Goal: Check status: Check status

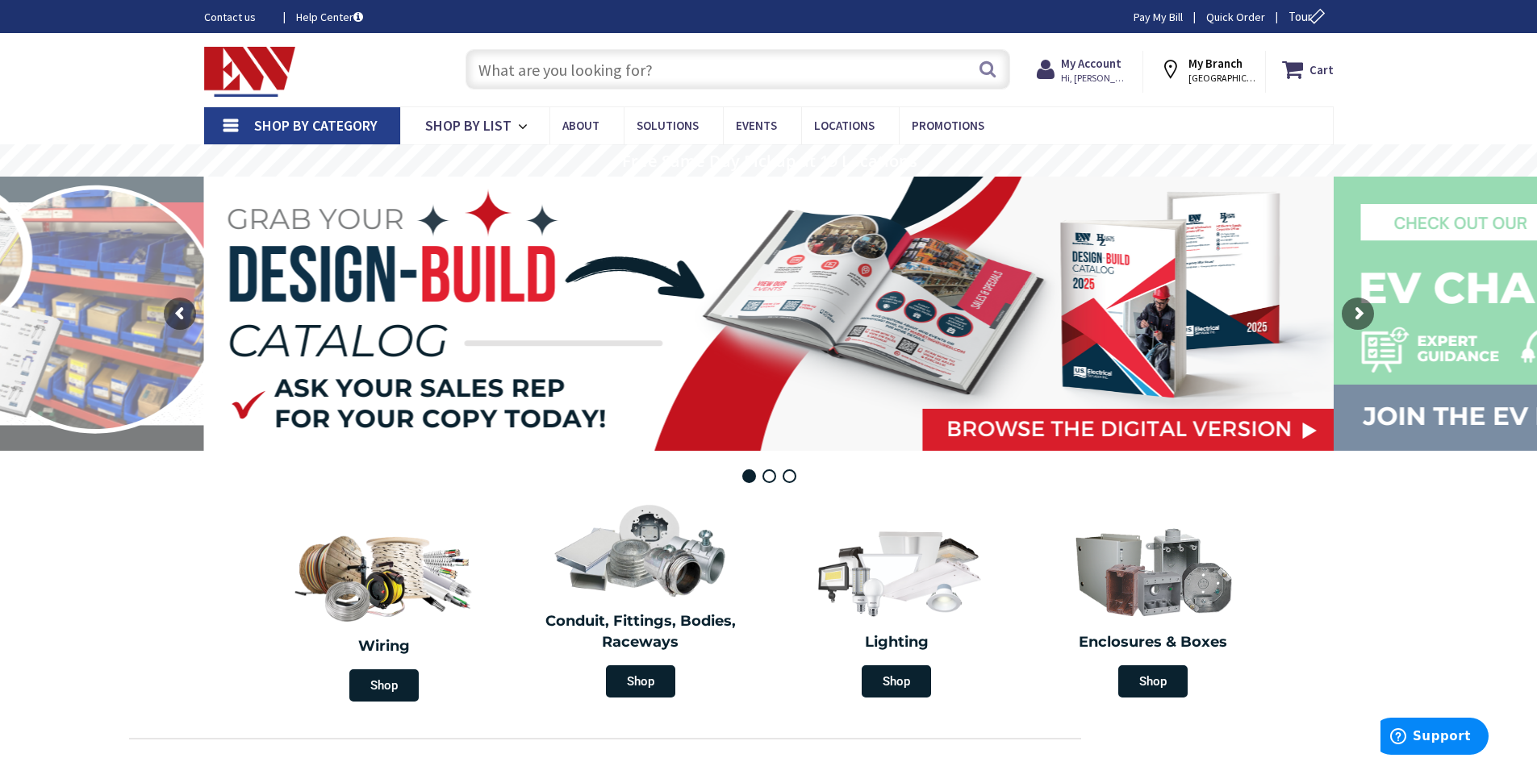
click at [628, 71] on input "text" at bounding box center [738, 69] width 545 height 40
click at [1097, 64] on strong "My Account" at bounding box center [1091, 63] width 61 height 15
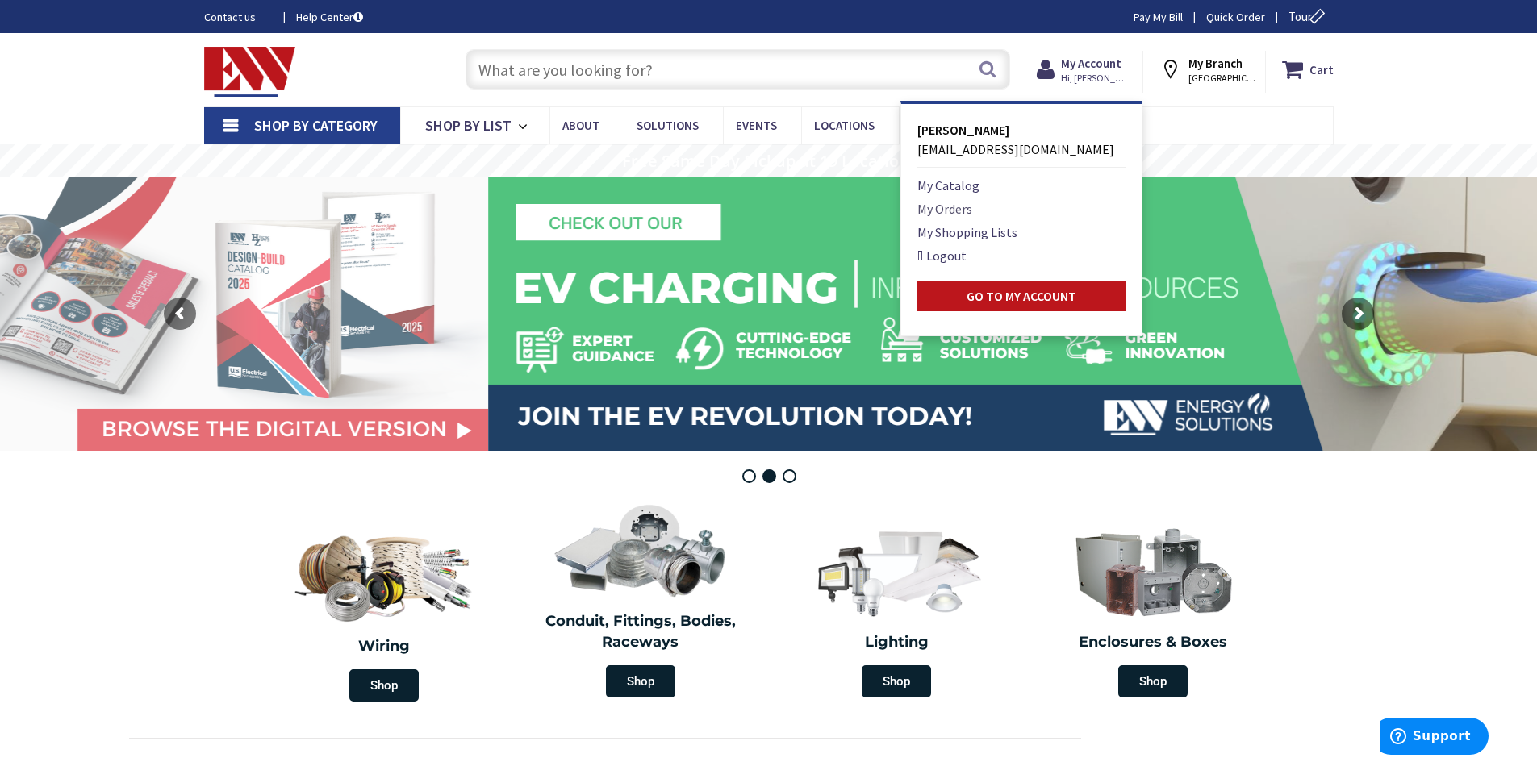
click at [950, 205] on link "My Orders" at bounding box center [944, 208] width 55 height 19
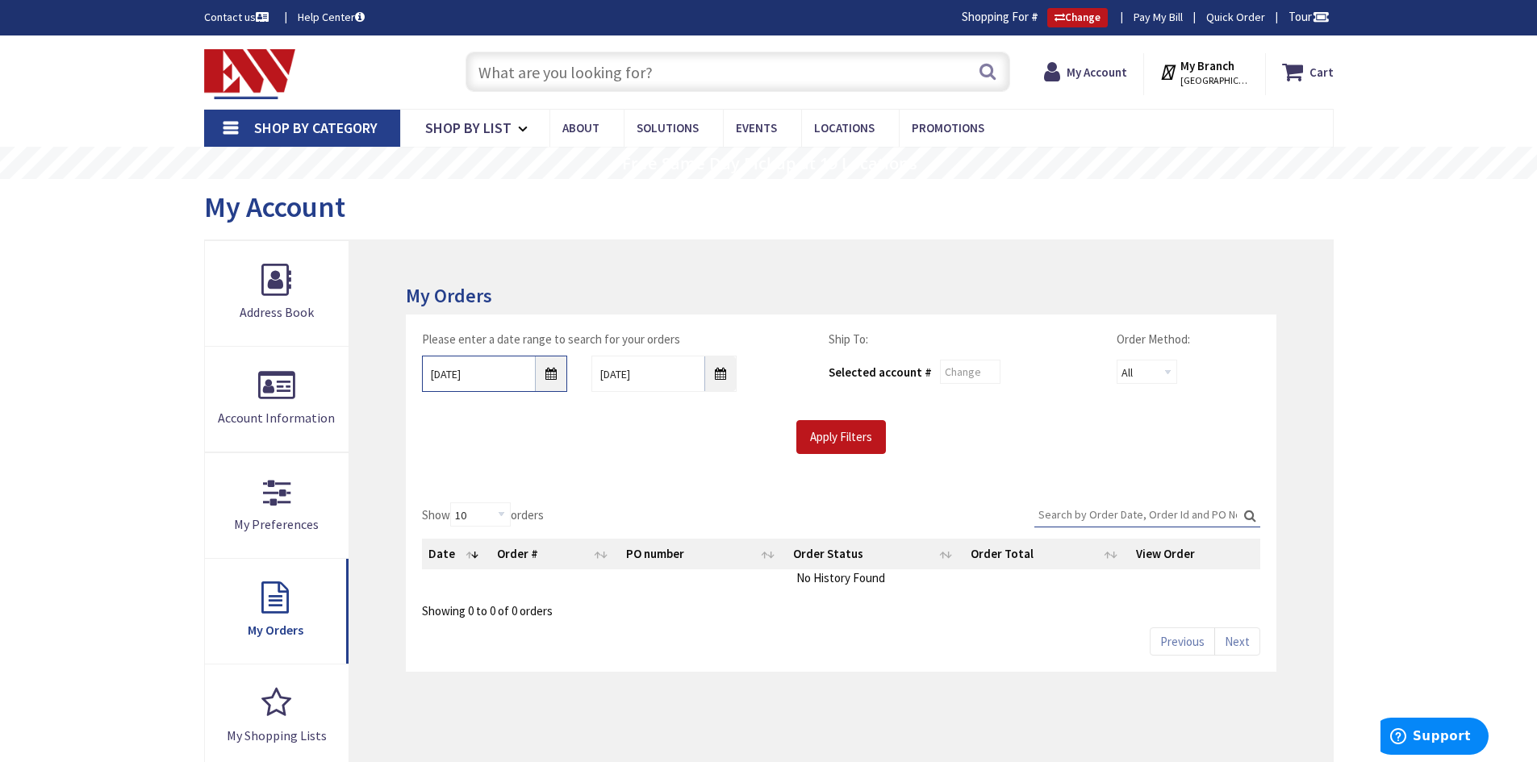
click at [550, 382] on input "9/2/2025" at bounding box center [494, 374] width 145 height 36
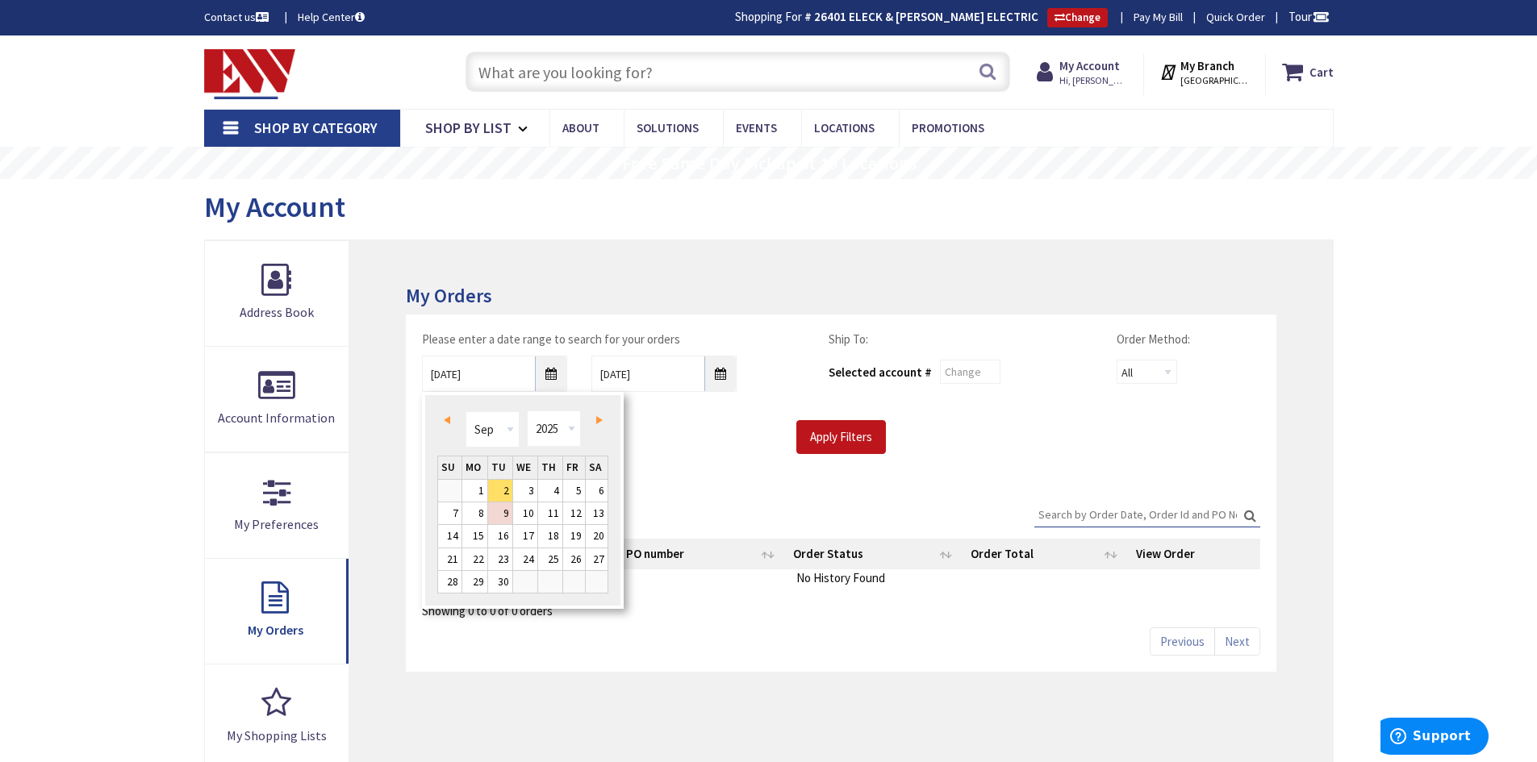
click at [443, 418] on link "Prev" at bounding box center [450, 420] width 22 height 22
click at [444, 418] on span "Prev" at bounding box center [447, 420] width 6 height 8
click at [554, 482] on link "1" at bounding box center [550, 491] width 24 height 22
type input "[DATE]"
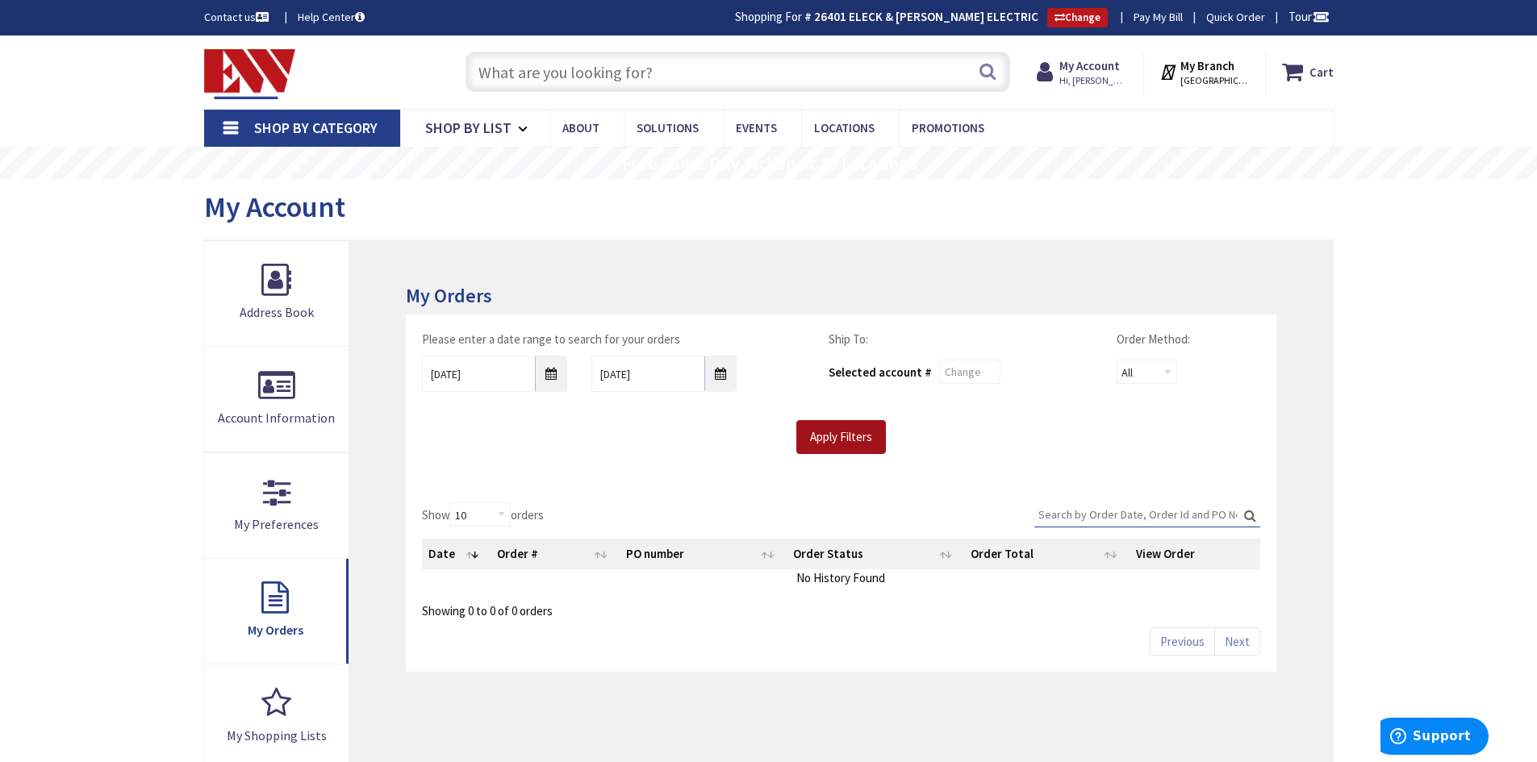
click at [825, 436] on input "Apply Filters" at bounding box center [841, 437] width 90 height 34
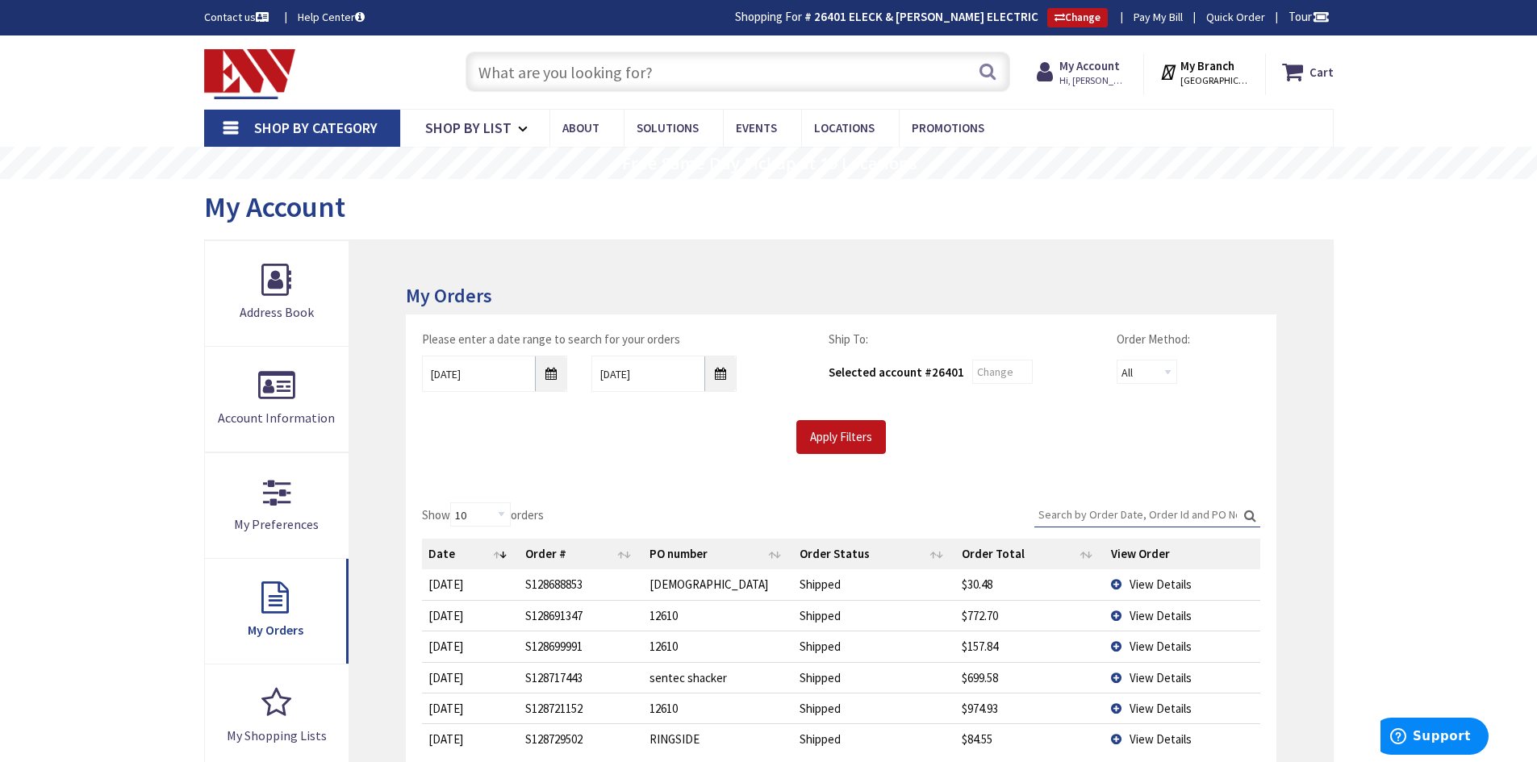
click at [1084, 515] on input "Search:" at bounding box center [1147, 515] width 226 height 24
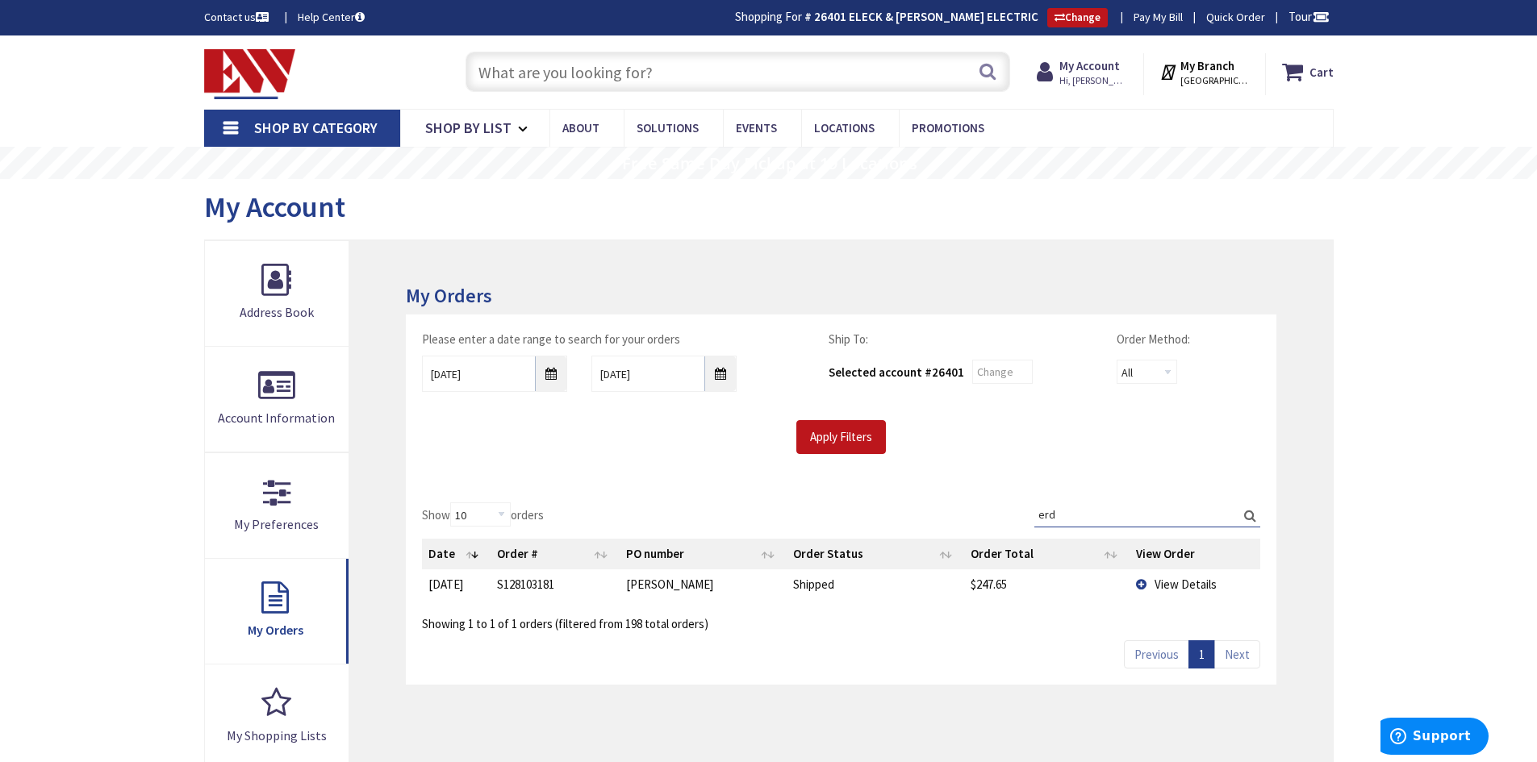
click at [1188, 587] on span "View Details" at bounding box center [1186, 584] width 62 height 15
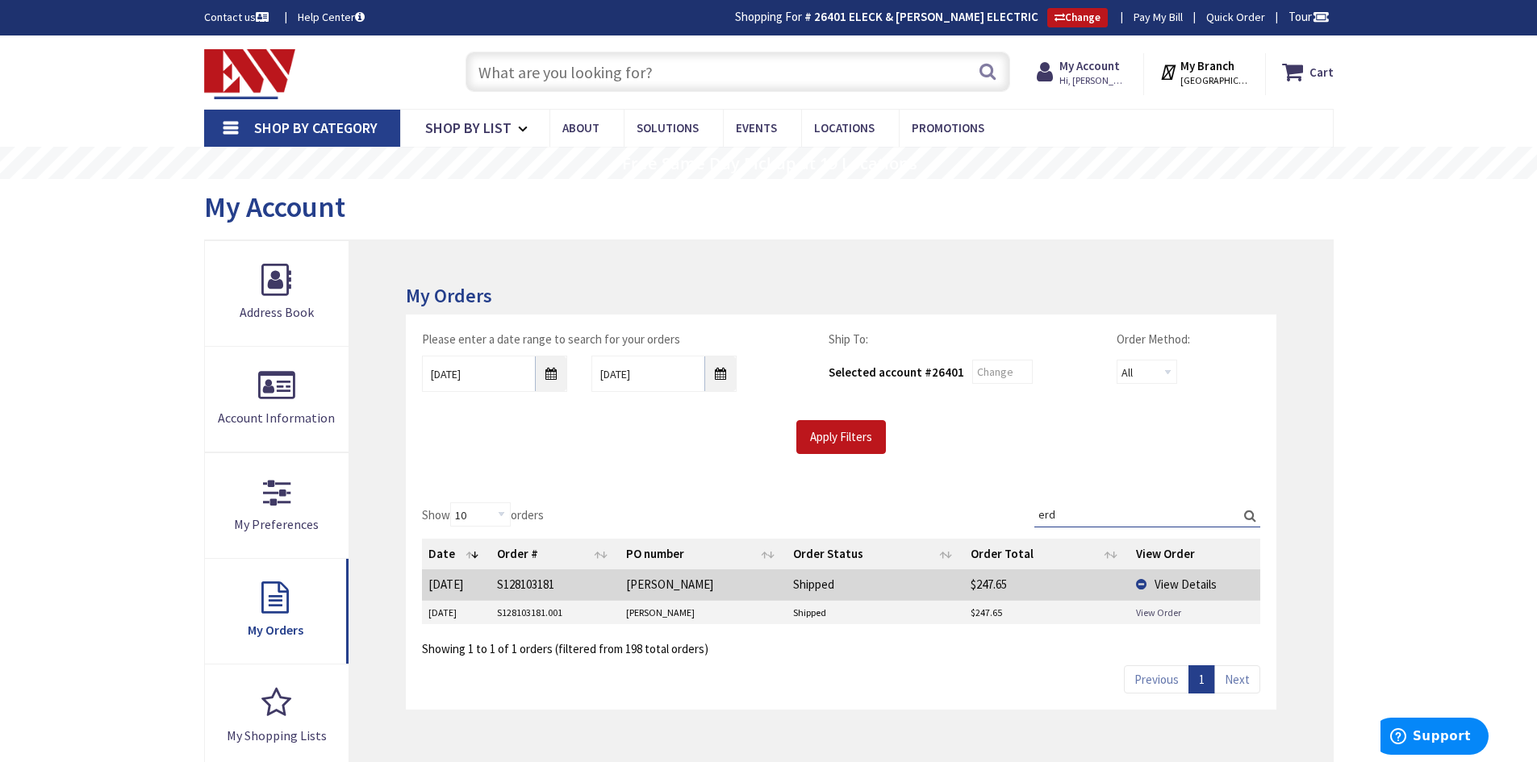
click at [1166, 616] on link "View Order" at bounding box center [1158, 613] width 45 height 14
drag, startPoint x: 1050, startPoint y: 515, endPoint x: 1027, endPoint y: 516, distance: 22.6
click at [1027, 515] on div "Show 10 25 50 100 orders Search: erd Date Order # PO number Order Status Order …" at bounding box center [840, 580] width 837 height 155
drag, startPoint x: 1054, startPoint y: 511, endPoint x: 1010, endPoint y: 520, distance: 45.3
click at [1010, 520] on div "Show 10 25 50 100 orders Search: erd Date Order # PO number Order Status Order …" at bounding box center [840, 580] width 837 height 155
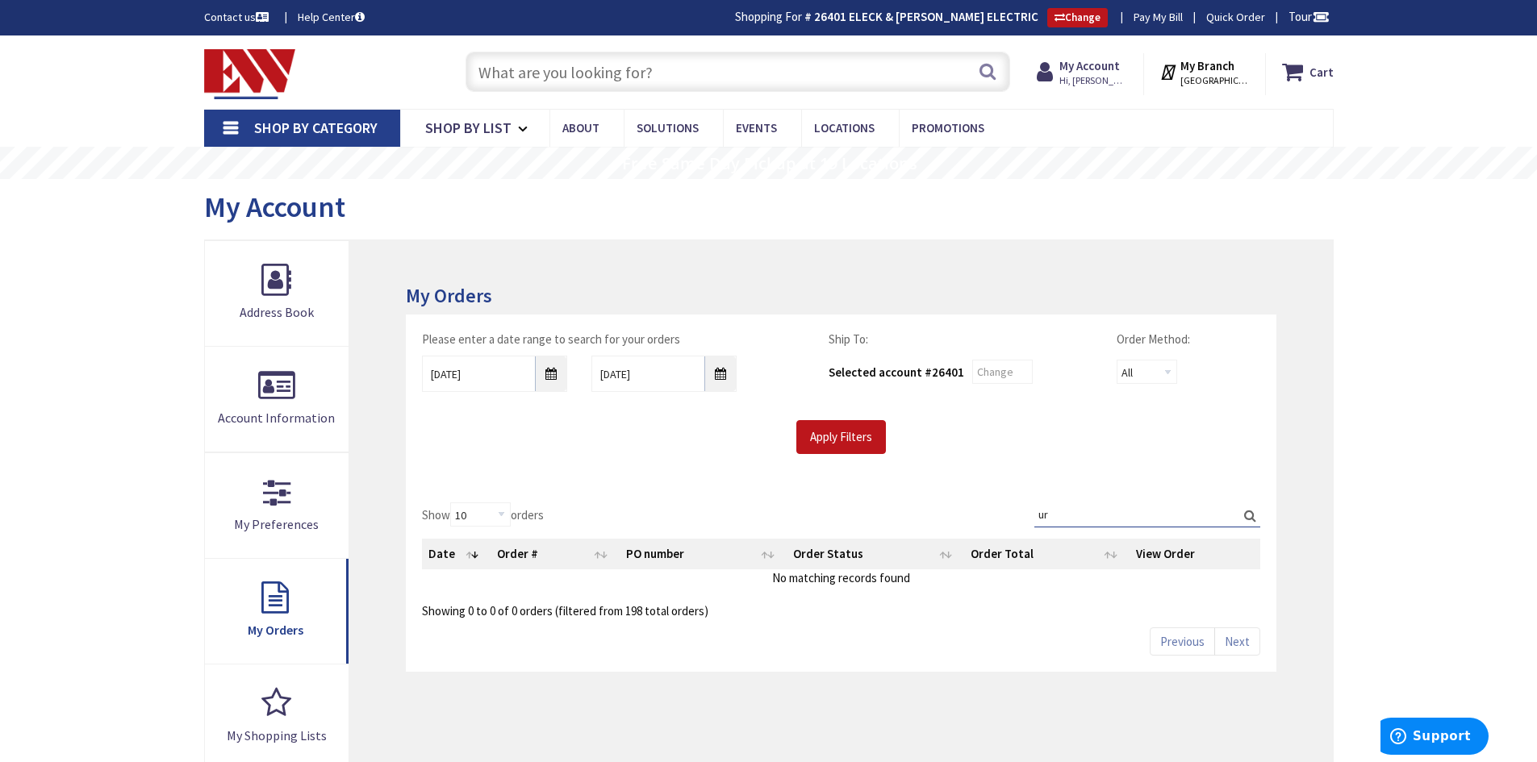
type input "u"
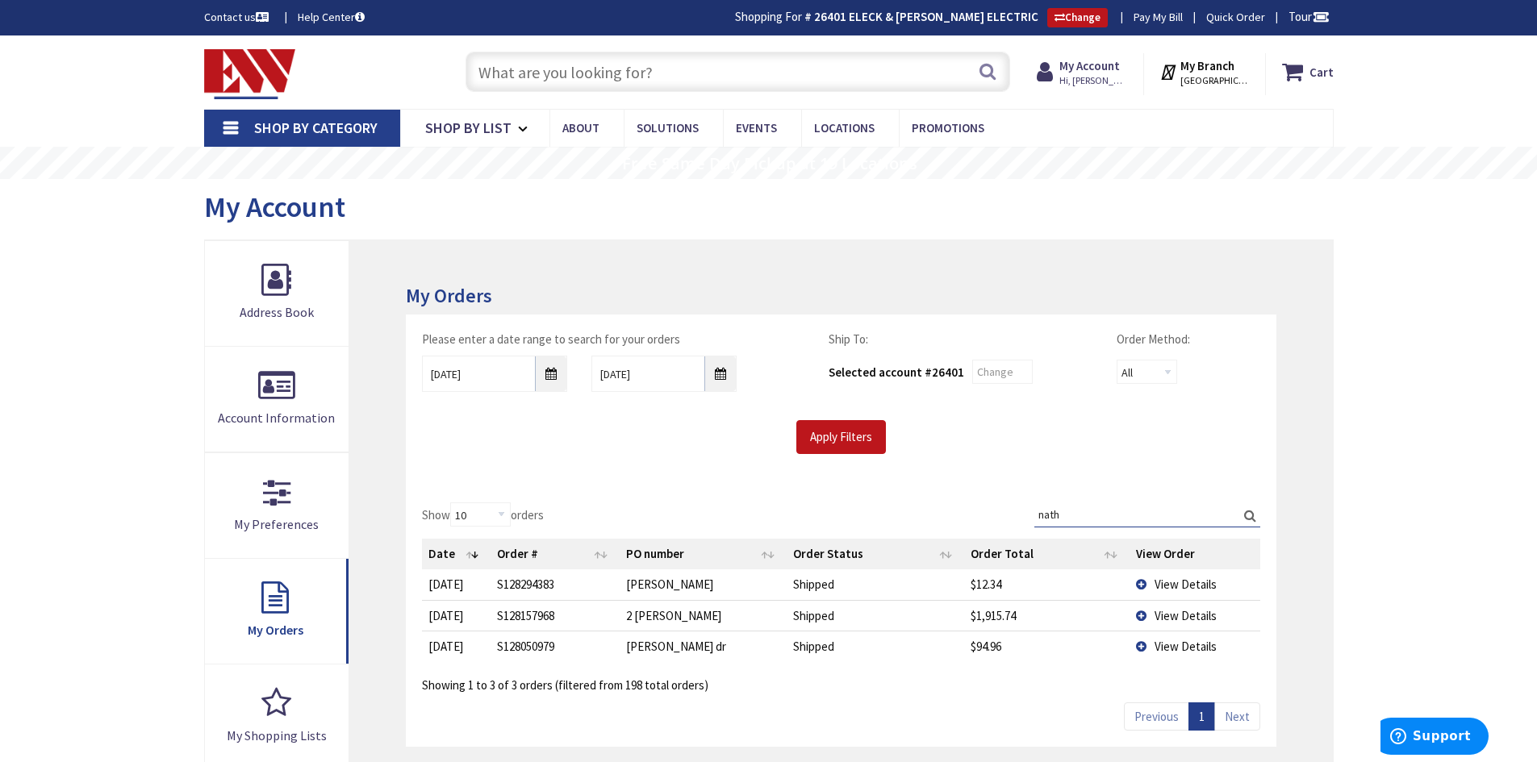
type input "nath"
click at [1165, 614] on span "View Details" at bounding box center [1186, 615] width 62 height 15
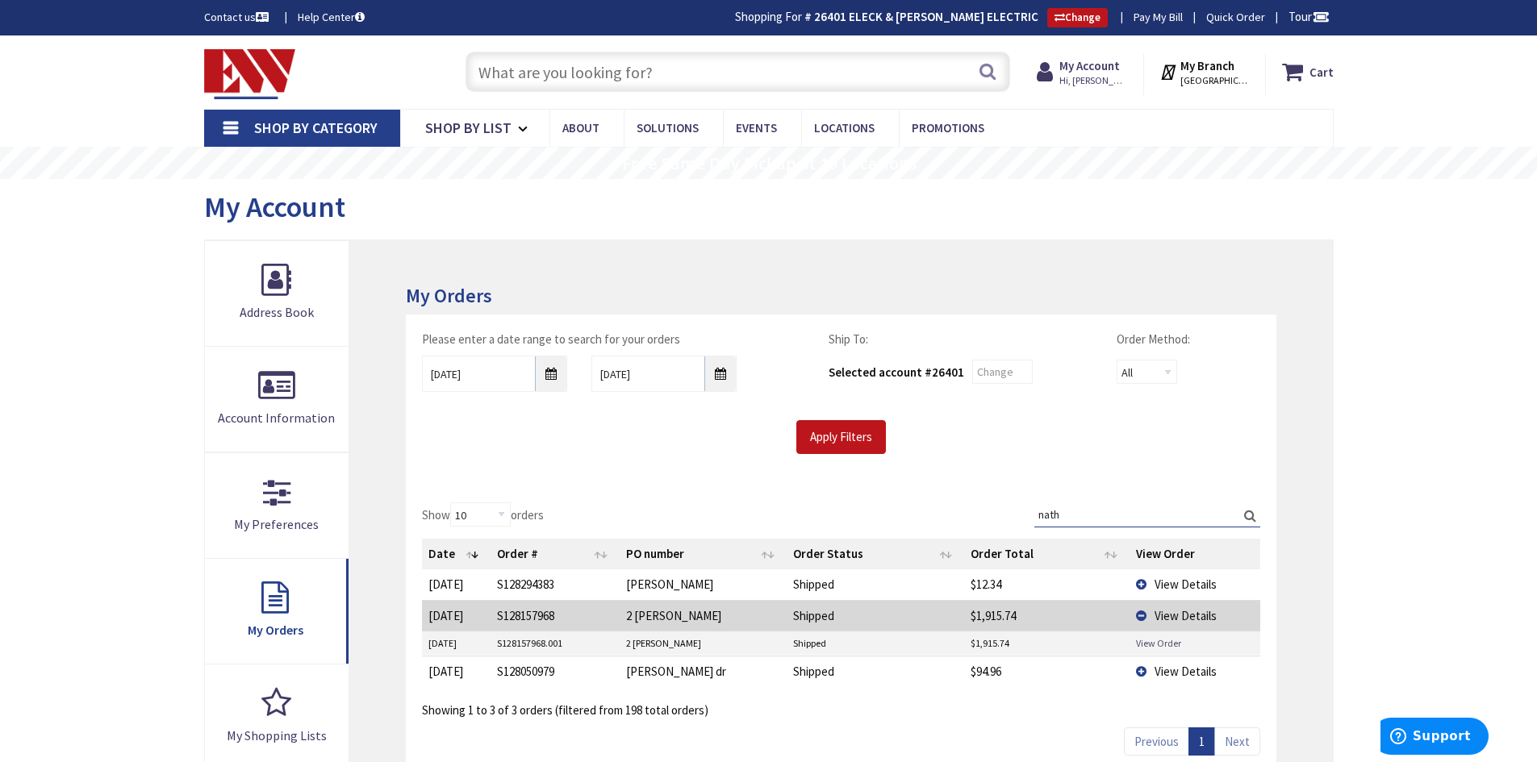
click at [1150, 644] on link "View Order" at bounding box center [1158, 644] width 45 height 14
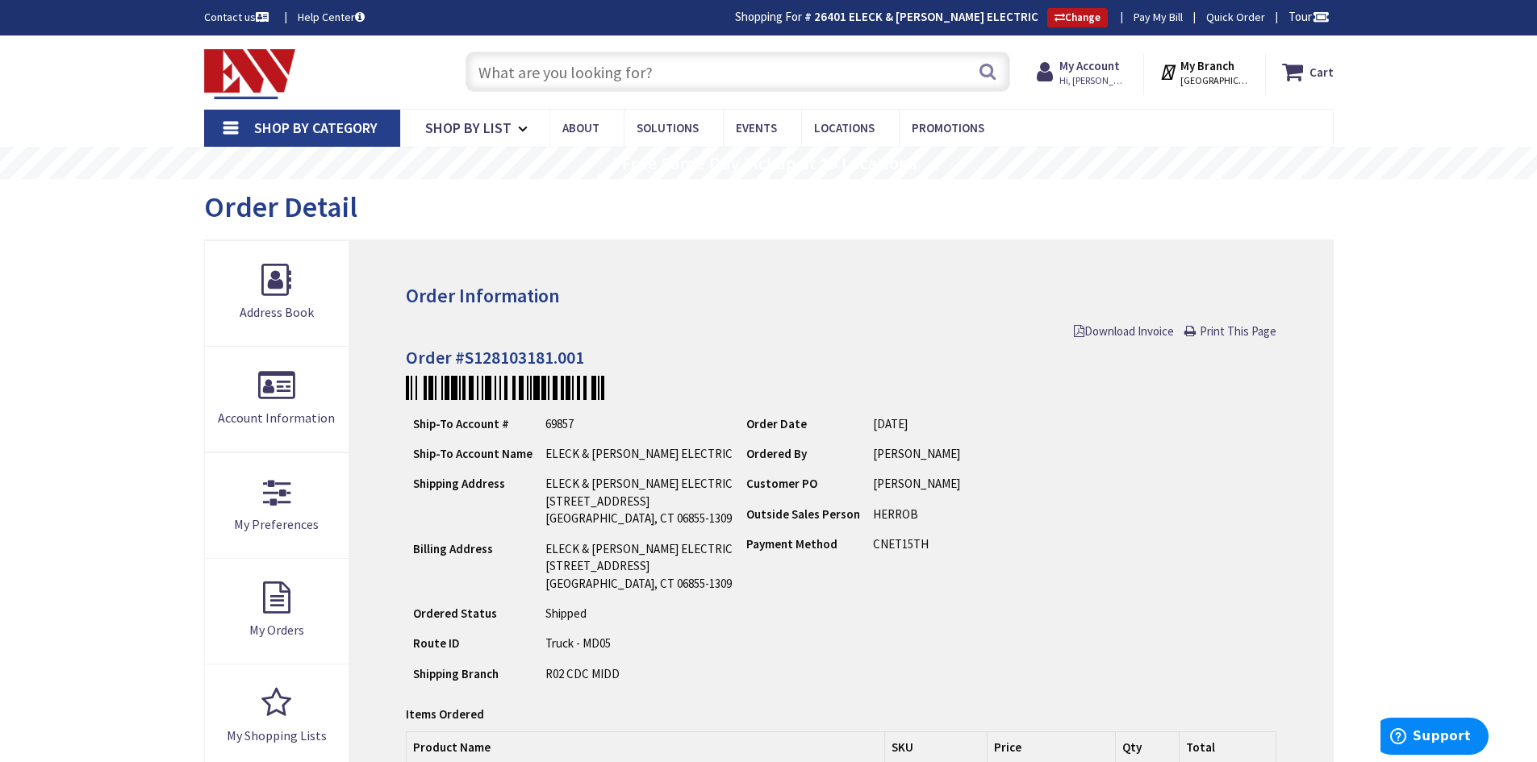
click at [537, 65] on input "text" at bounding box center [738, 72] width 545 height 40
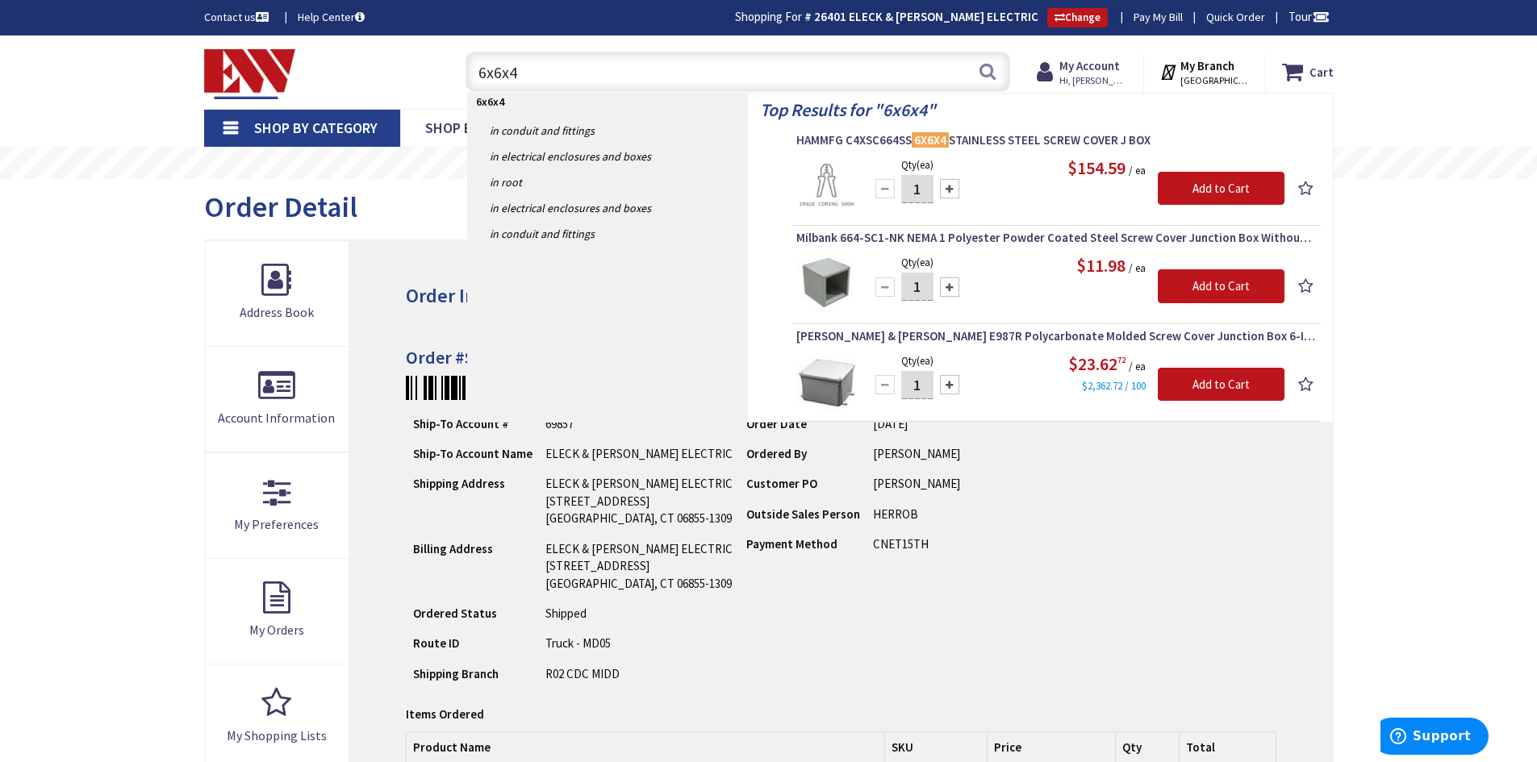
click at [1388, 282] on div "Skip to Content Toggle Nav 6x6x4 6x6x4 Search Cart My Cart Close" at bounding box center [768, 748] width 1537 height 1426
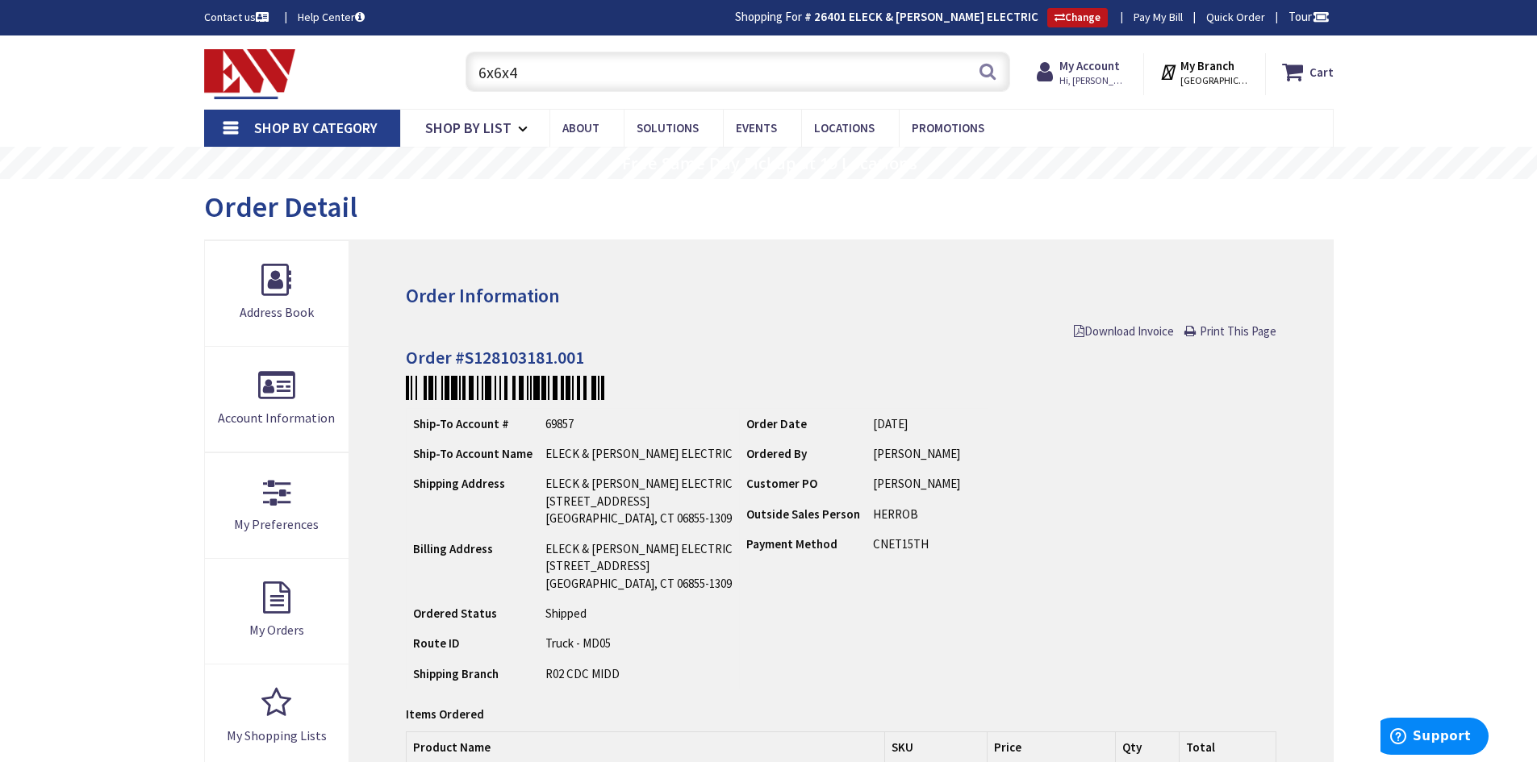
drag, startPoint x: 630, startPoint y: 68, endPoint x: 490, endPoint y: 78, distance: 140.8
click at [490, 78] on input "6x6x4" at bounding box center [738, 72] width 545 height 40
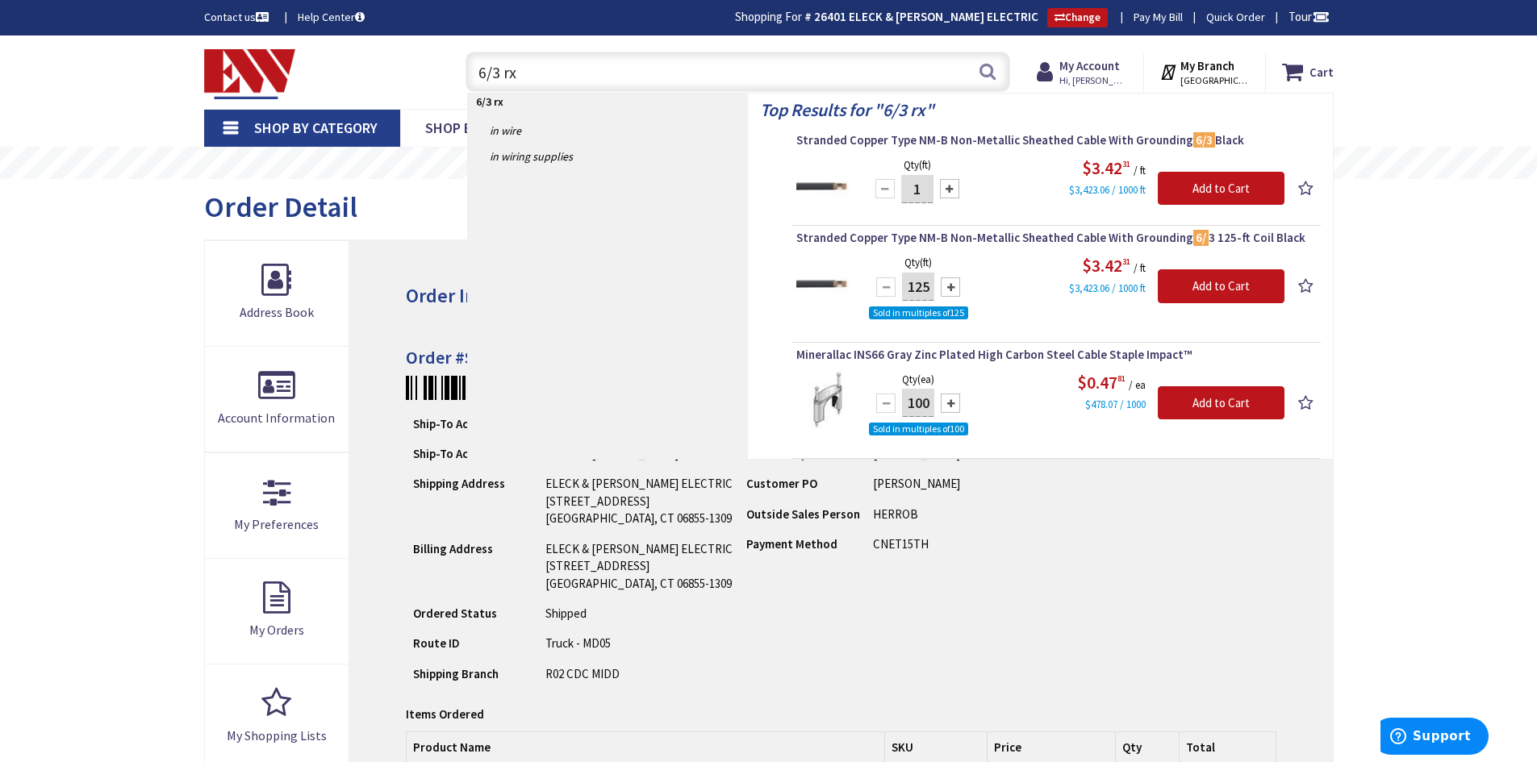
drag, startPoint x: 519, startPoint y: 61, endPoint x: 435, endPoint y: 63, distance: 83.9
click at [435, 63] on div "Toggle Nav 6/3 rx 6/3 rx Search Cart My Cart Close" at bounding box center [769, 72] width 1154 height 54
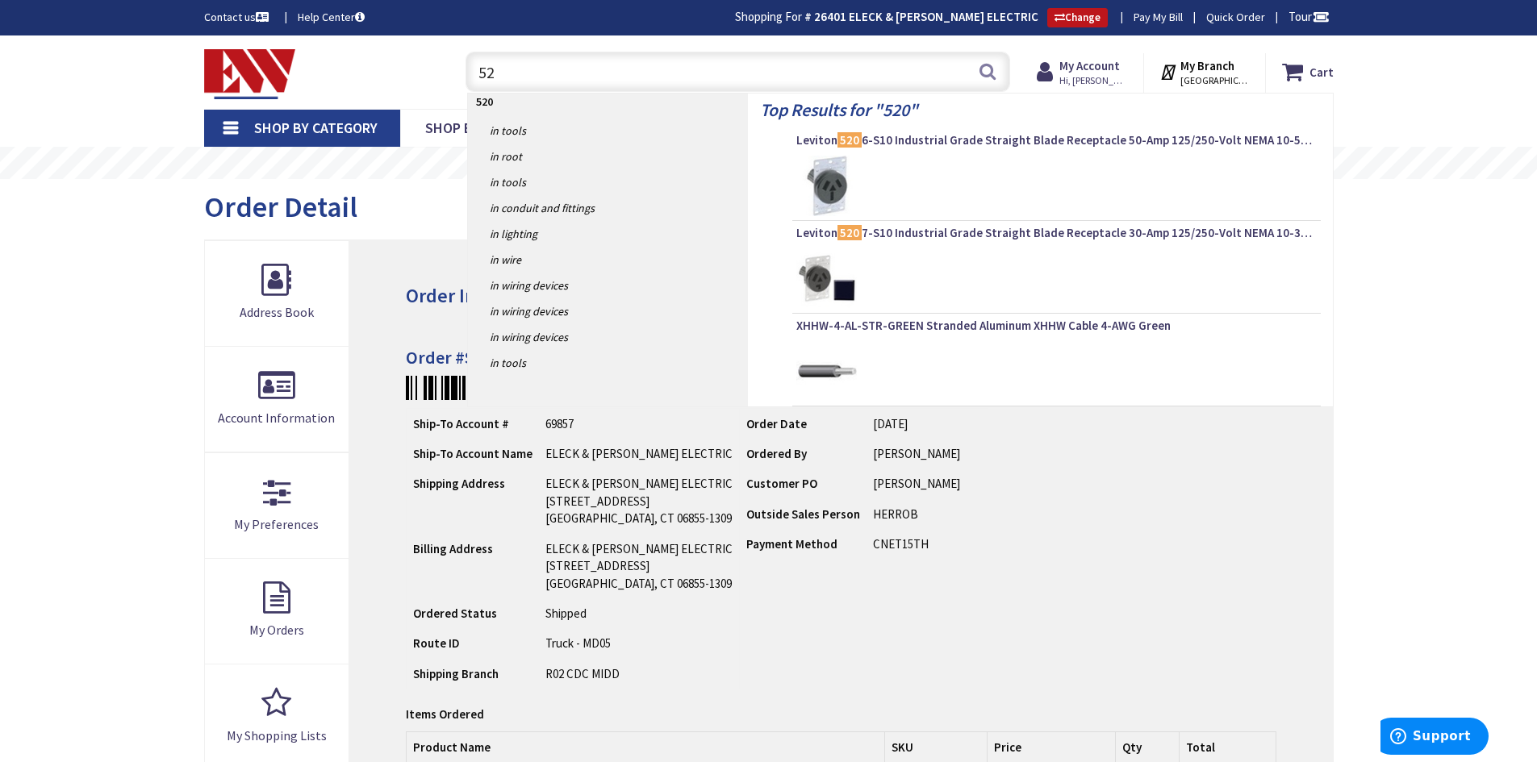
type input "5"
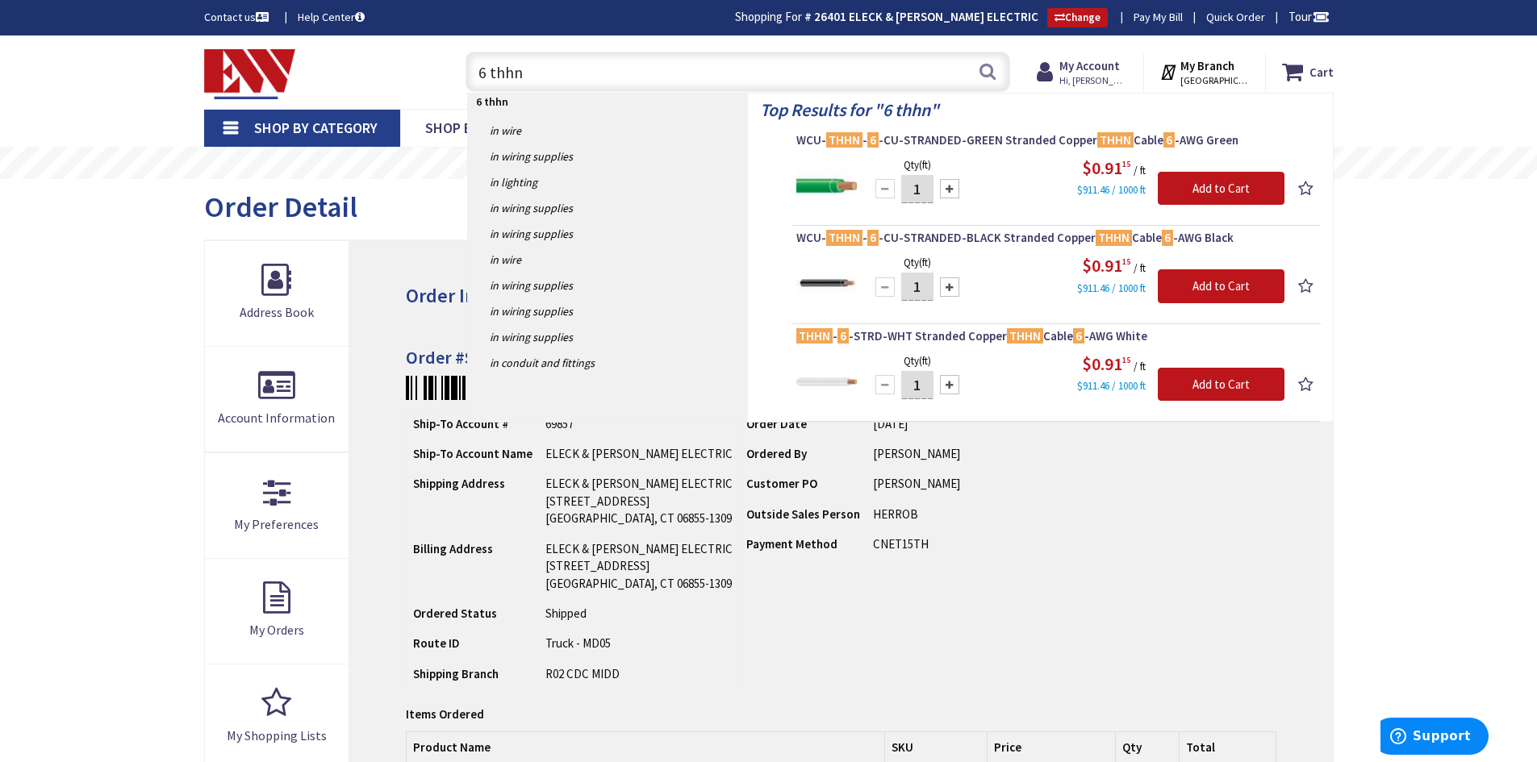
click at [484, 73] on input "6 thhn" at bounding box center [738, 72] width 545 height 40
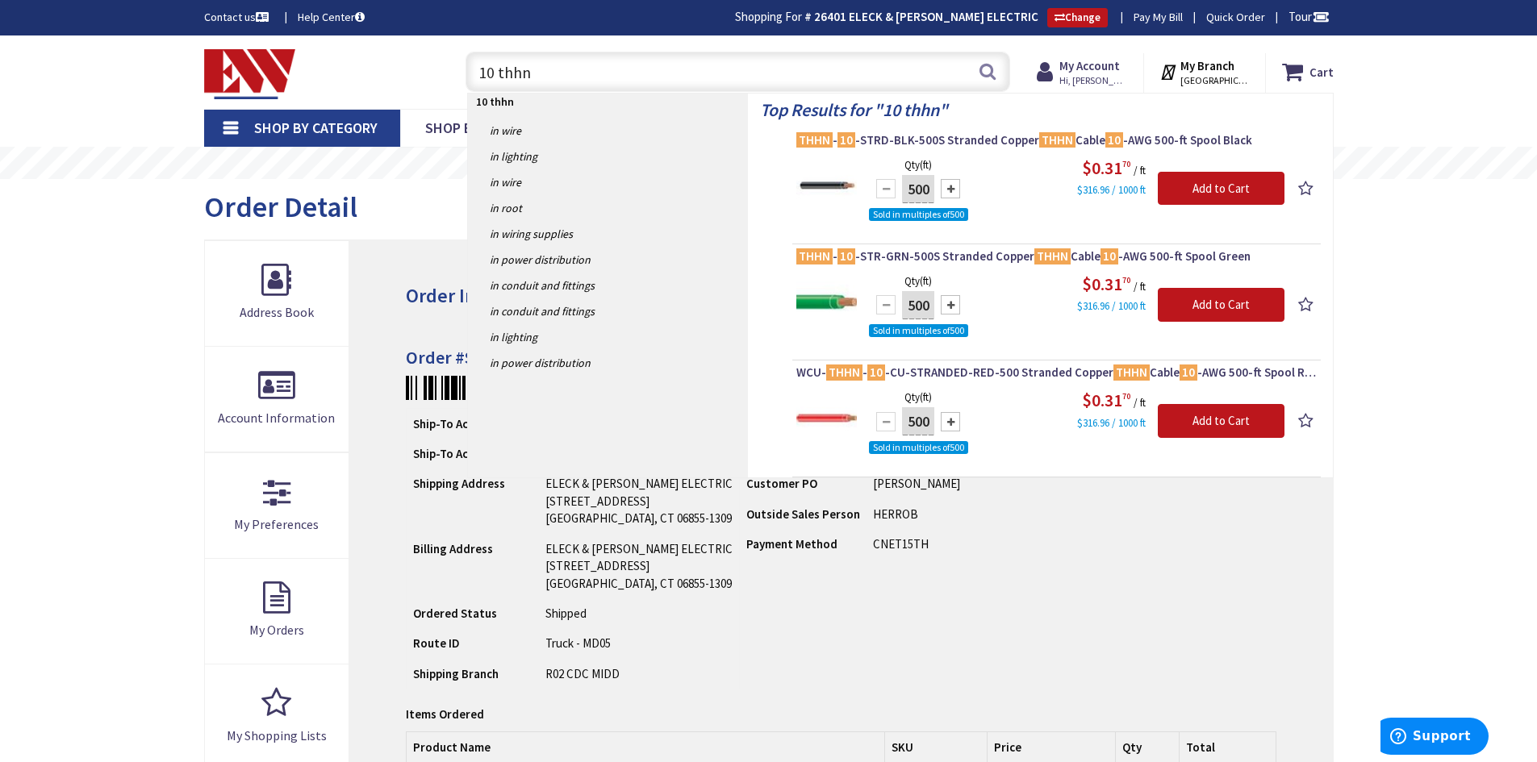
drag, startPoint x: 539, startPoint y: 74, endPoint x: 419, endPoint y: 65, distance: 120.6
click at [419, 65] on div "Toggle Nav 10 thhn 10 thhn Search Cart My Cart Close You have no items in your …" at bounding box center [769, 72] width 1154 height 54
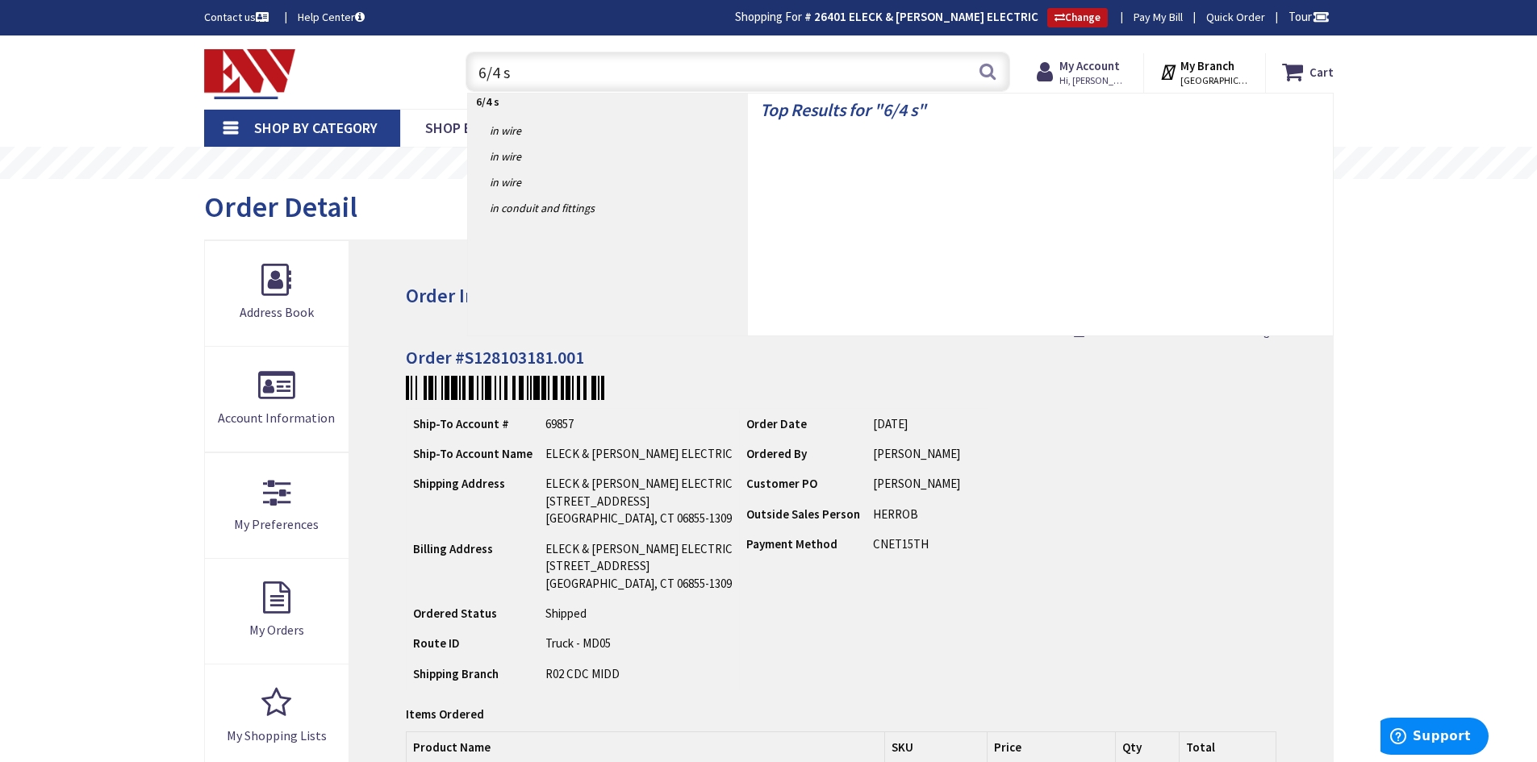
type input "6/4 sj"
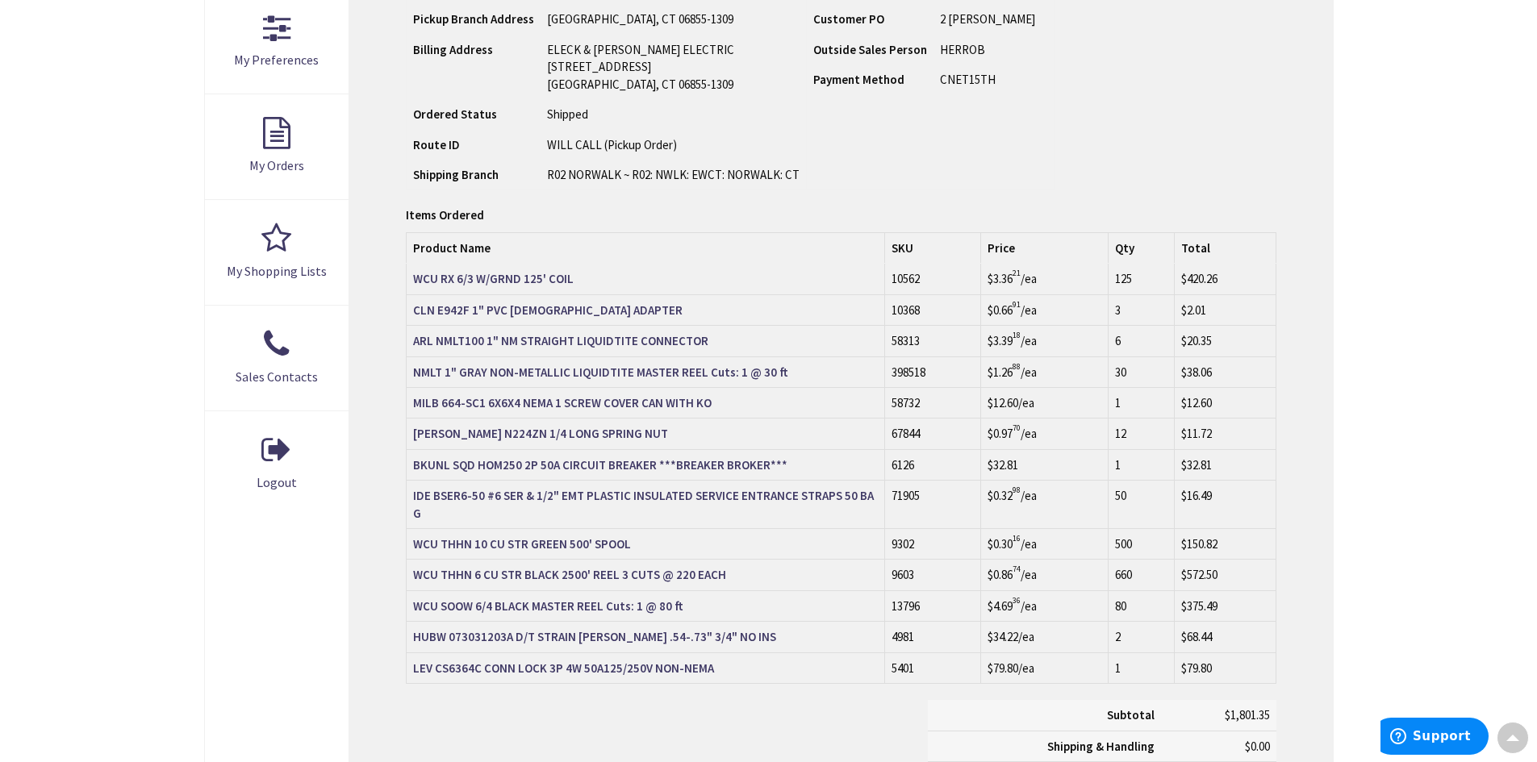
scroll to position [484, 0]
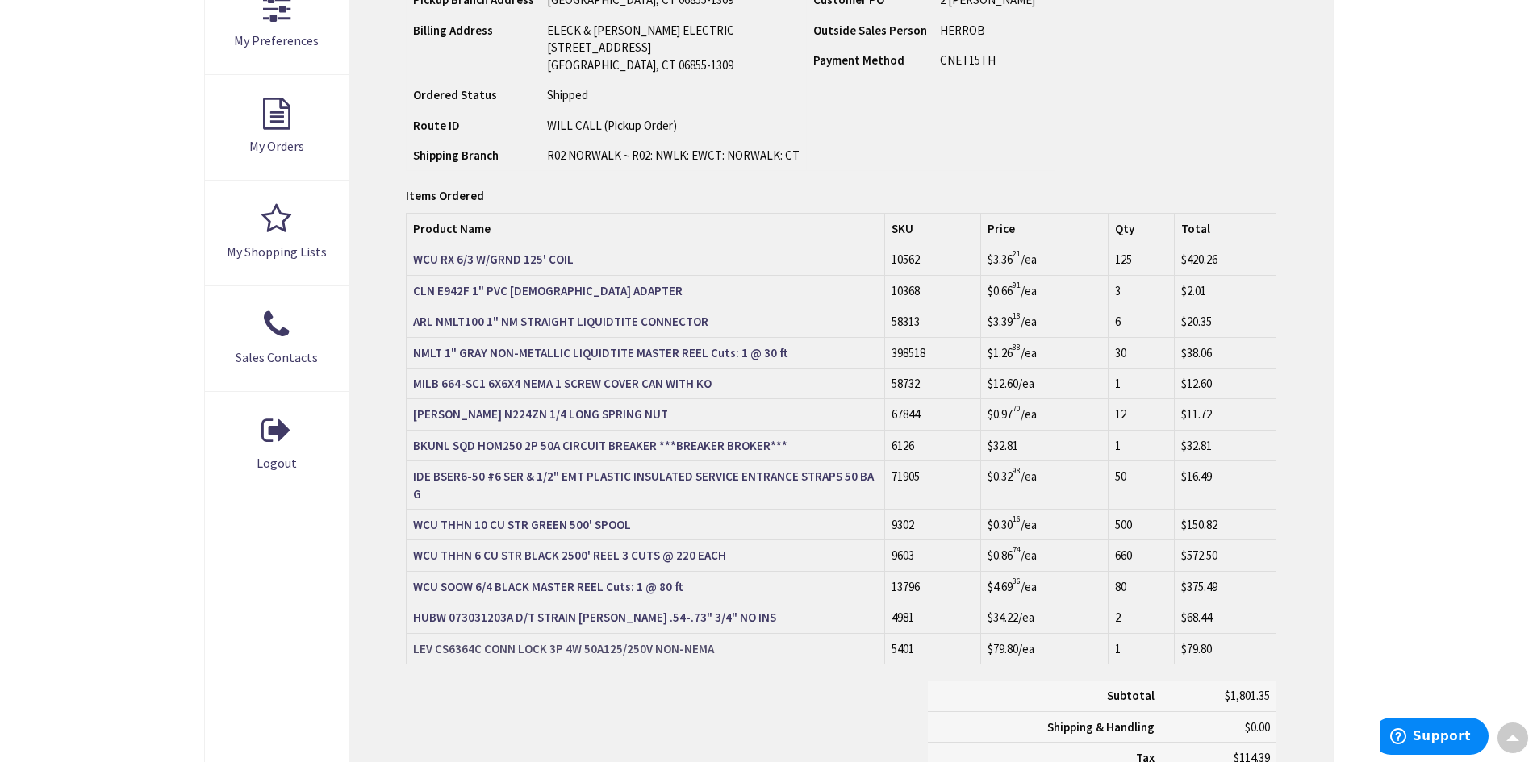
click at [578, 641] on strong "LEV CS6364C CONN LOCK 3P 4W 50A125/250V NON-NEMA" at bounding box center [563, 648] width 301 height 15
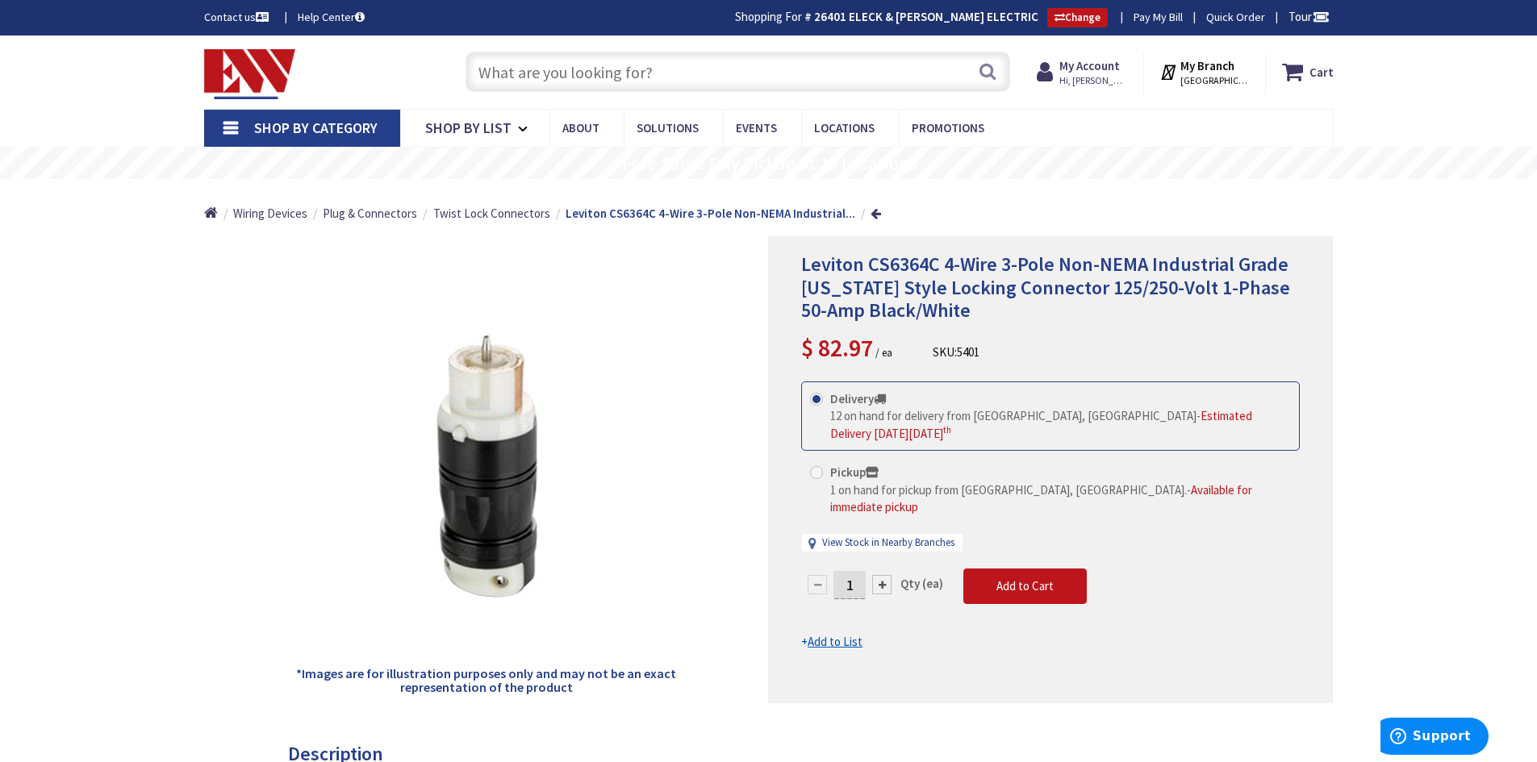
click at [666, 74] on input "text" at bounding box center [738, 72] width 545 height 40
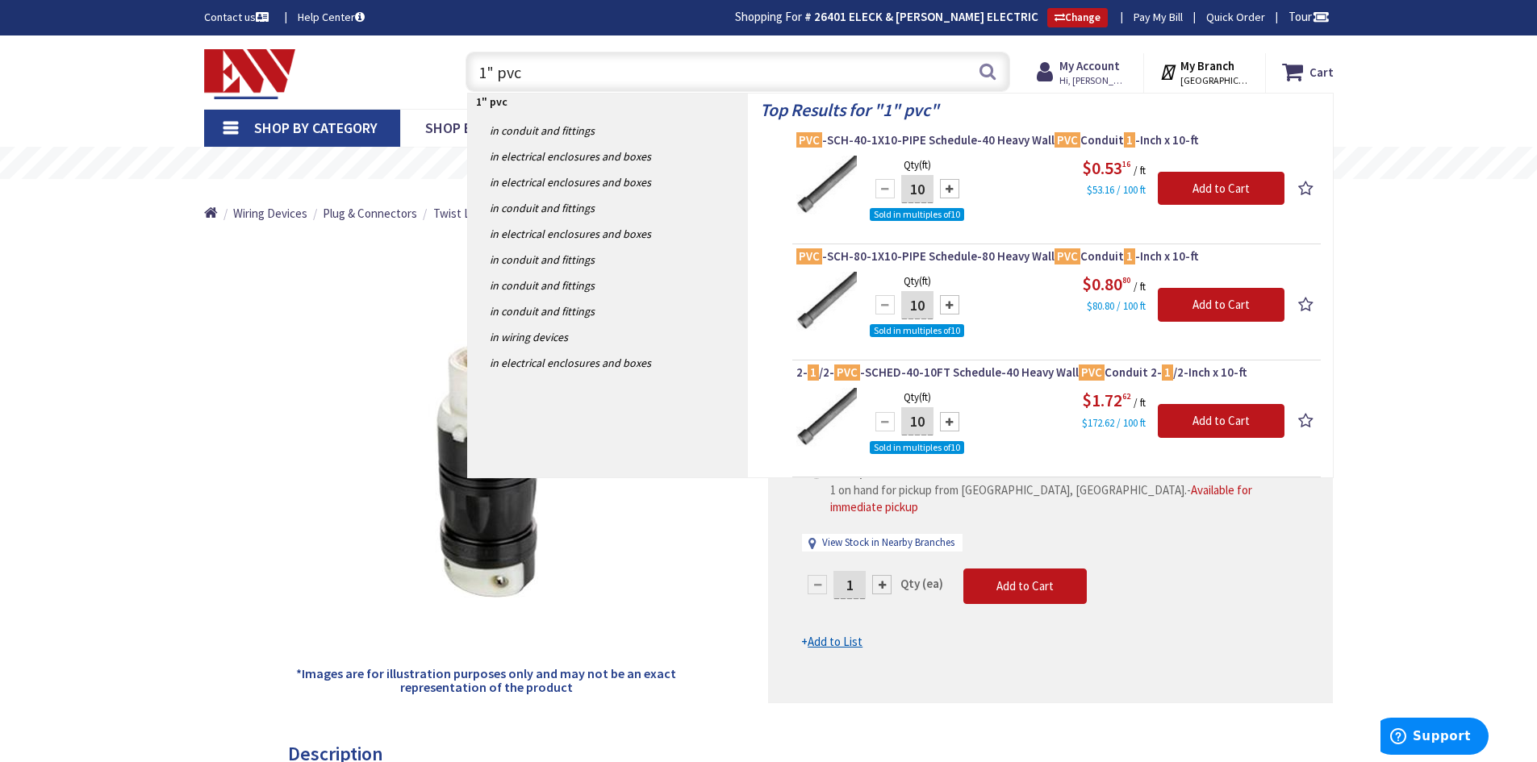
type input "1" pvc"
click at [285, 289] on div "*Images are for illustration purposes only and may not be an exact representati…" at bounding box center [486, 469] width 565 height 467
